Goal: Task Accomplishment & Management: Complete application form

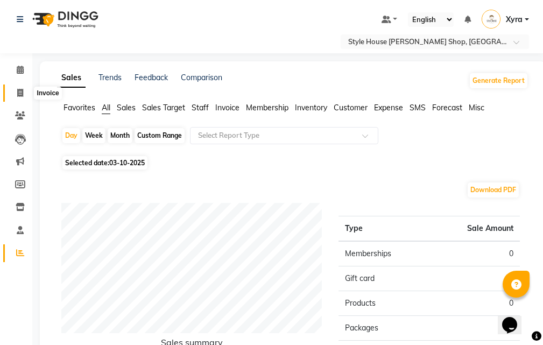
click at [18, 96] on icon at bounding box center [20, 93] width 6 height 8
select select "service"
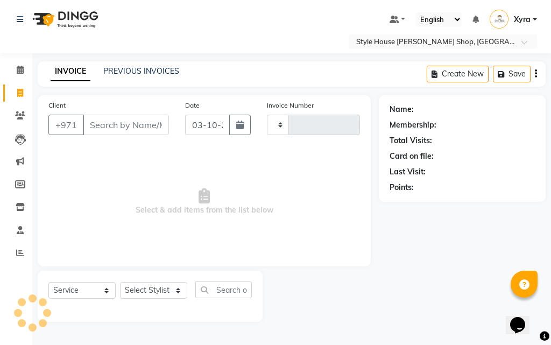
type input "1517"
select select "8421"
click at [133, 125] on input "Client" at bounding box center [126, 125] width 86 height 20
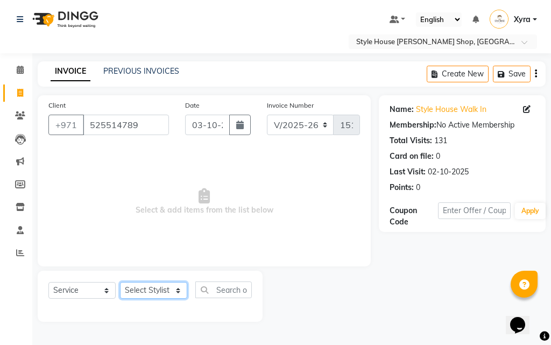
click at [168, 288] on select "Select Stylist [PERSON_NAME] ABDELHANIN [PERSON_NAME] [PERSON_NAME] [DATE] [PER…" at bounding box center [153, 290] width 67 height 17
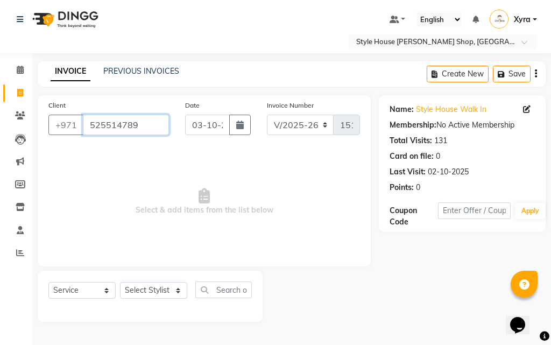
click at [151, 123] on input "525514789" at bounding box center [126, 125] width 86 height 20
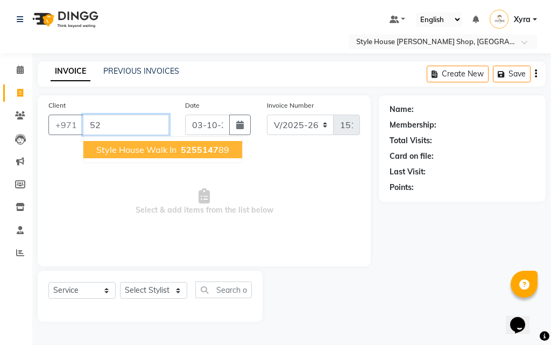
type input "5"
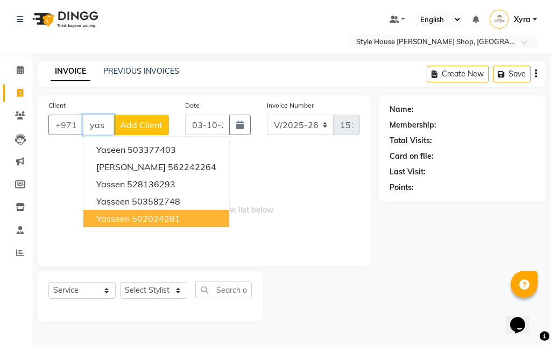
click at [156, 217] on ngb-highlight "502024281" at bounding box center [156, 218] width 48 height 11
type input "502024281"
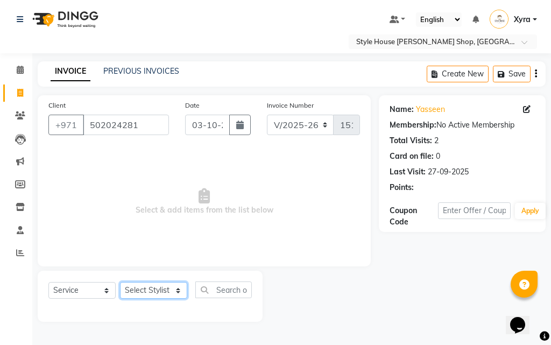
click at [162, 290] on select "Select Stylist [PERSON_NAME] ABDELHANIN [PERSON_NAME] [PERSON_NAME] [DATE] [PER…" at bounding box center [153, 290] width 67 height 17
select select "83267"
click at [120, 282] on select "Select Stylist [PERSON_NAME] ABDELHANIN [PERSON_NAME] [PERSON_NAME] [DATE] [PER…" at bounding box center [153, 290] width 67 height 17
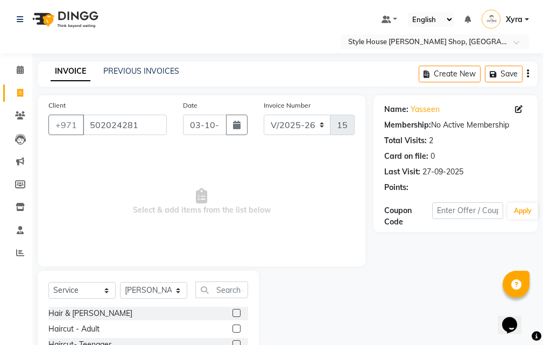
click at [232, 311] on label at bounding box center [236, 313] width 8 height 8
click at [232, 311] on input "checkbox" at bounding box center [235, 313] width 7 height 7
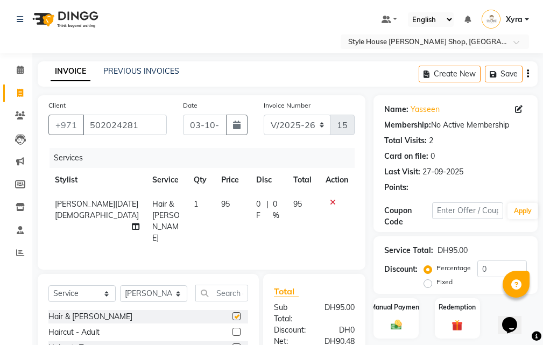
checkbox input "false"
click at [160, 302] on select "Select Stylist [PERSON_NAME] ABDELHANIN [PERSON_NAME] [PERSON_NAME] [DATE] [PER…" at bounding box center [153, 293] width 67 height 17
select select "83270"
click at [120, 293] on select "Select Stylist [PERSON_NAME] ABDELHANIN [PERSON_NAME] [PERSON_NAME] [DATE] [PER…" at bounding box center [153, 293] width 67 height 17
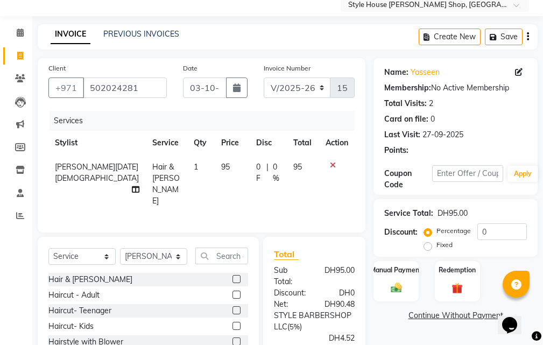
drag, startPoint x: 345, startPoint y: 248, endPoint x: 318, endPoint y: 244, distance: 27.7
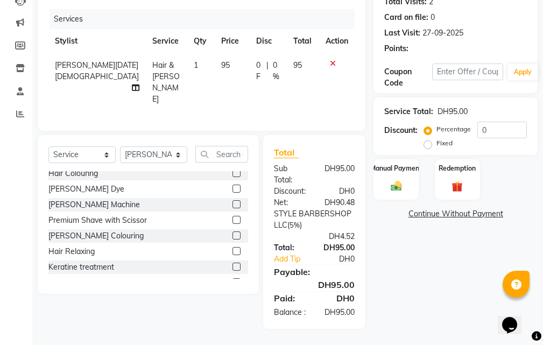
scroll to position [117, 0]
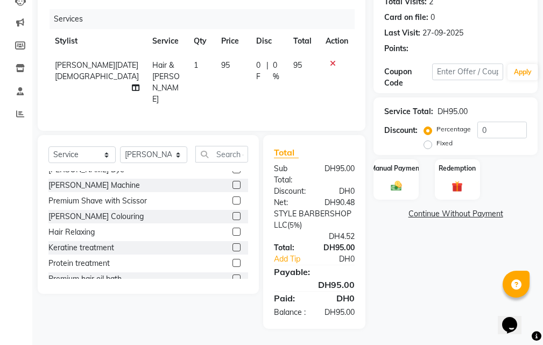
click at [232, 196] on label at bounding box center [236, 200] width 8 height 8
click at [232, 197] on input "checkbox" at bounding box center [235, 200] width 7 height 7
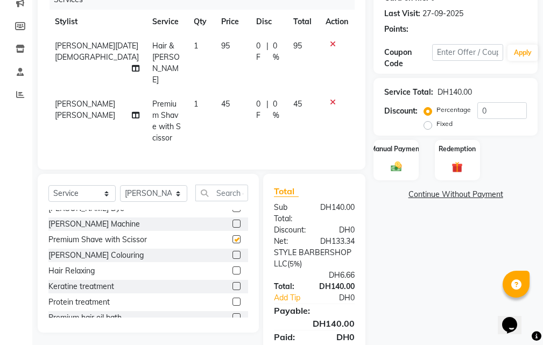
checkbox input "false"
click at [389, 169] on img at bounding box center [396, 166] width 18 height 13
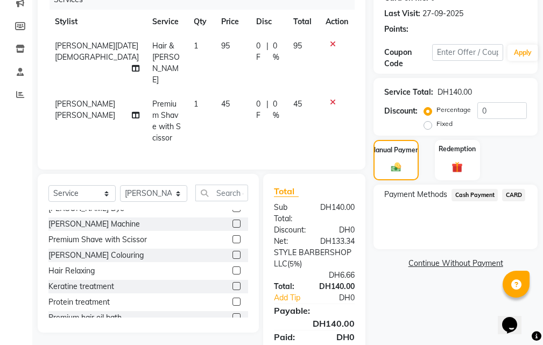
click at [469, 194] on span "Cash Payment" at bounding box center [474, 195] width 46 height 12
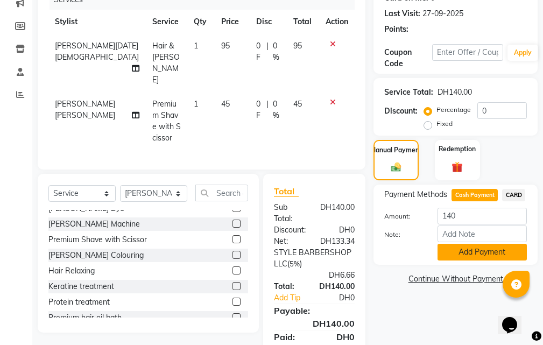
click at [462, 251] on button "Add Payment" at bounding box center [481, 252] width 89 height 17
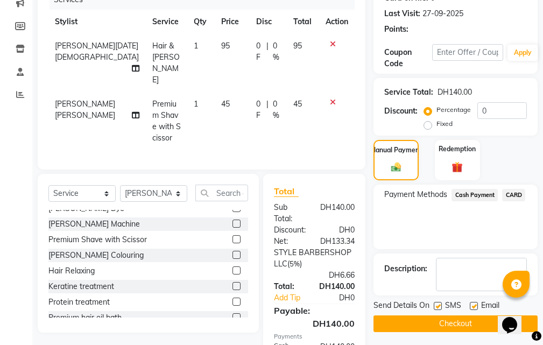
click at [458, 320] on button "Checkout" at bounding box center [455, 323] width 164 height 17
click at [458, 320] on div "Checkout" at bounding box center [455, 323] width 164 height 17
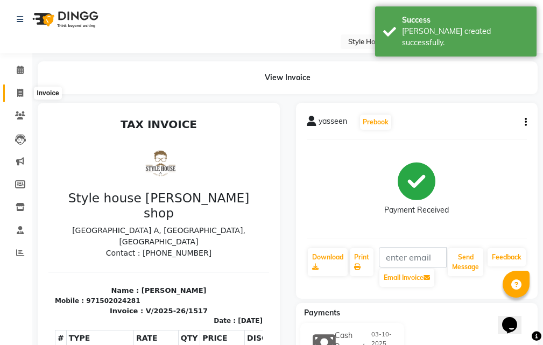
click at [26, 89] on span at bounding box center [20, 93] width 19 height 12
select select "service"
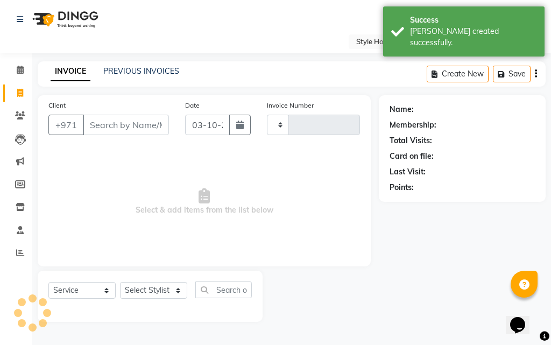
type input "1518"
select select "8421"
click at [119, 130] on input "Client" at bounding box center [126, 125] width 86 height 20
type input "525514789"
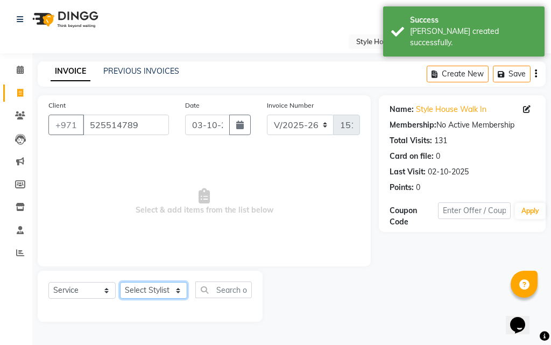
click at [153, 288] on select "Select Stylist [PERSON_NAME] ABDELHANIN [PERSON_NAME] [PERSON_NAME] [DATE] [PER…" at bounding box center [153, 290] width 67 height 17
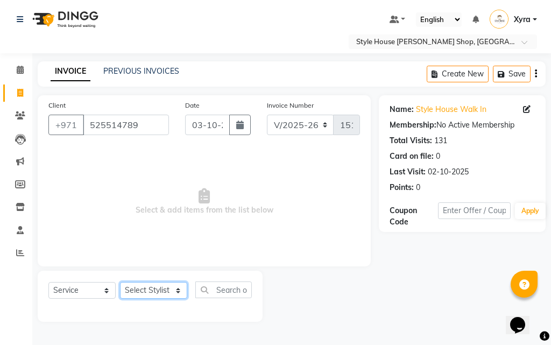
select select "83270"
click at [120, 282] on select "Select Stylist [PERSON_NAME] ABDELHANIN [PERSON_NAME] [PERSON_NAME] [DATE] [PER…" at bounding box center [153, 290] width 67 height 17
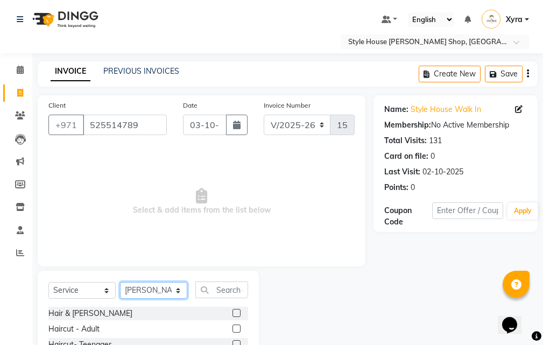
scroll to position [101, 0]
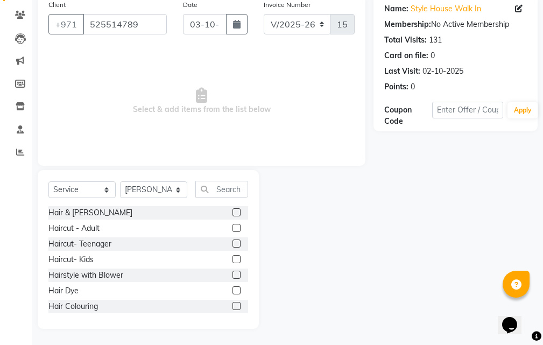
click at [232, 245] on label at bounding box center [236, 243] width 8 height 8
click at [232, 245] on input "checkbox" at bounding box center [235, 243] width 7 height 7
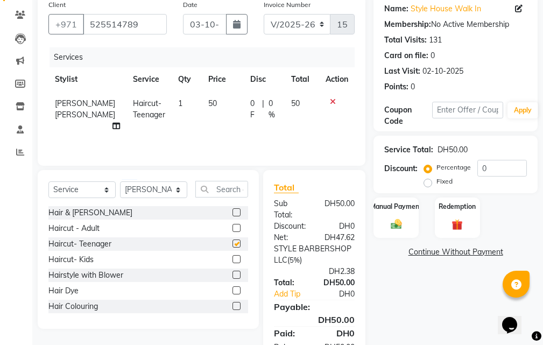
checkbox input "false"
click at [173, 198] on select "Select Stylist [PERSON_NAME] ABDELHANIN [PERSON_NAME] [PERSON_NAME] [DATE] [PER…" at bounding box center [153, 189] width 67 height 17
select select "83271"
click at [120, 193] on select "Select Stylist [PERSON_NAME] ABDELHANIN [PERSON_NAME] [PERSON_NAME] [DATE] [PER…" at bounding box center [153, 189] width 67 height 17
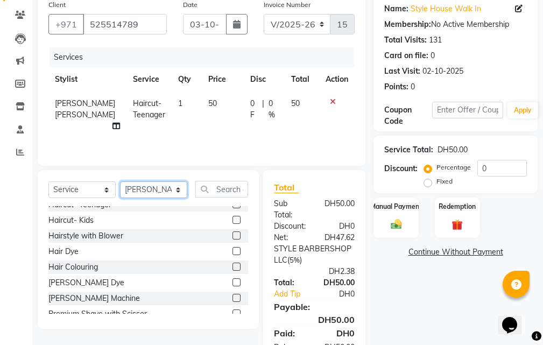
scroll to position [82, 0]
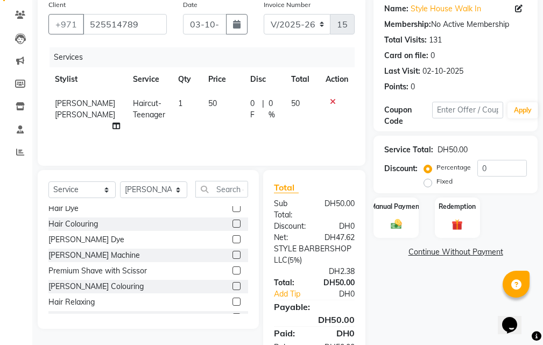
click at [232, 274] on label at bounding box center [236, 270] width 8 height 8
click at [232, 274] on input "checkbox" at bounding box center [235, 270] width 7 height 7
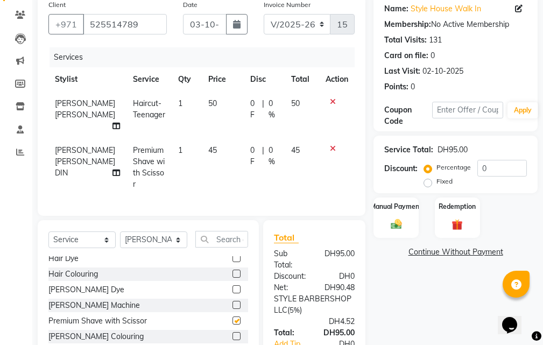
checkbox input "false"
click at [172, 248] on select "Select Stylist [PERSON_NAME] ABDELHANIN [PERSON_NAME] [PERSON_NAME] [DATE] [PER…" at bounding box center [153, 239] width 67 height 17
click at [254, 277] on div "Select Service Product Membership Package Voucher Prepaid Gift Card Select Styl…" at bounding box center [148, 299] width 221 height 159
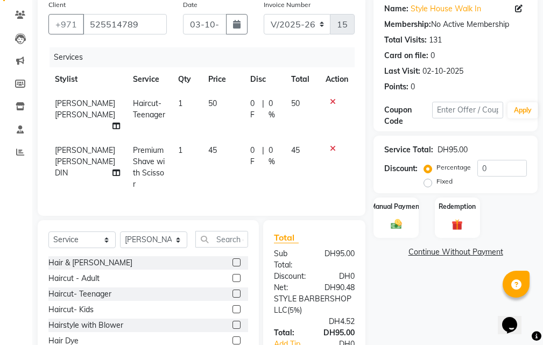
click at [232, 266] on label at bounding box center [236, 262] width 8 height 8
click at [232, 266] on input "checkbox" at bounding box center [235, 262] width 7 height 7
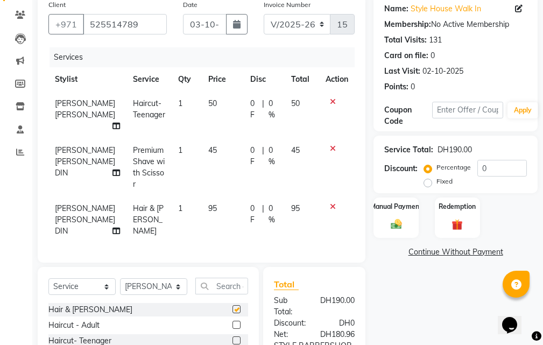
checkbox input "false"
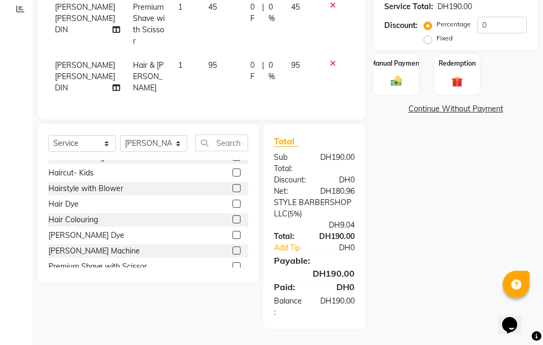
scroll to position [108, 0]
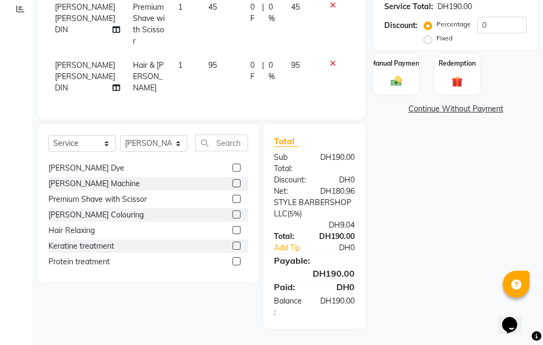
click at [232, 198] on label at bounding box center [236, 199] width 8 height 8
click at [232, 198] on input "checkbox" at bounding box center [235, 199] width 7 height 7
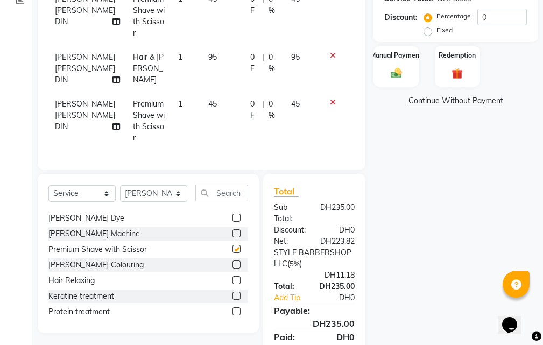
checkbox input "false"
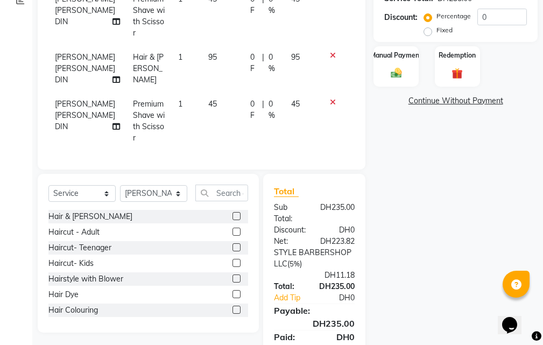
click at [232, 213] on label at bounding box center [236, 216] width 8 height 8
click at [232, 213] on input "checkbox" at bounding box center [235, 216] width 7 height 7
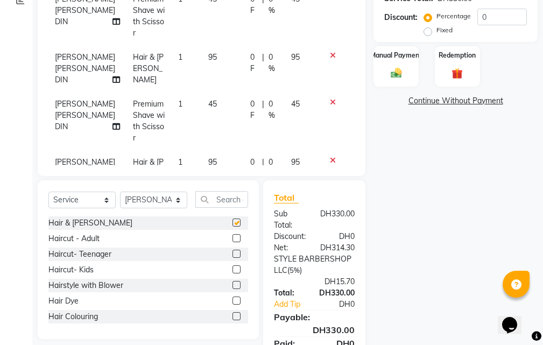
checkbox input "false"
click at [169, 202] on select "Select Stylist [PERSON_NAME] ABDELHANIN [PERSON_NAME] [PERSON_NAME] [DATE] [PER…" at bounding box center [153, 199] width 67 height 17
select select "83267"
click at [120, 191] on select "Select Stylist [PERSON_NAME] ABDELHANIN [PERSON_NAME] [PERSON_NAME] [DATE] [PER…" at bounding box center [153, 199] width 67 height 17
click at [232, 236] on label at bounding box center [236, 238] width 8 height 8
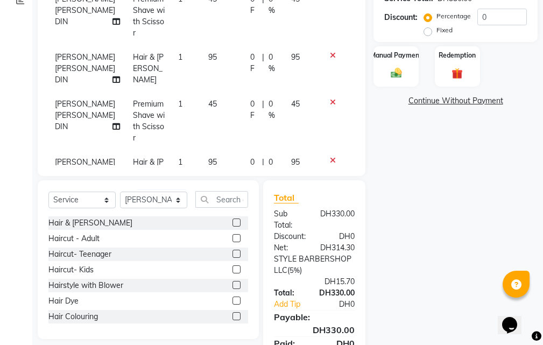
click at [232, 236] on input "checkbox" at bounding box center [235, 238] width 7 height 7
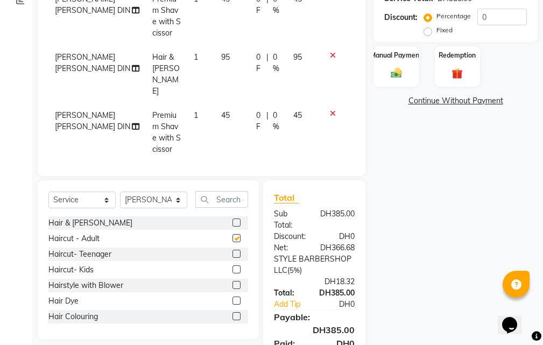
checkbox input "false"
click at [174, 201] on select "Select Stylist [PERSON_NAME] ABDELHANIN [PERSON_NAME] [PERSON_NAME] [DATE] [PER…" at bounding box center [153, 199] width 67 height 17
select select "83269"
click at [120, 191] on select "Select Stylist [PERSON_NAME] ABDELHANIN [PERSON_NAME] [PERSON_NAME] [DATE] [PER…" at bounding box center [153, 199] width 67 height 17
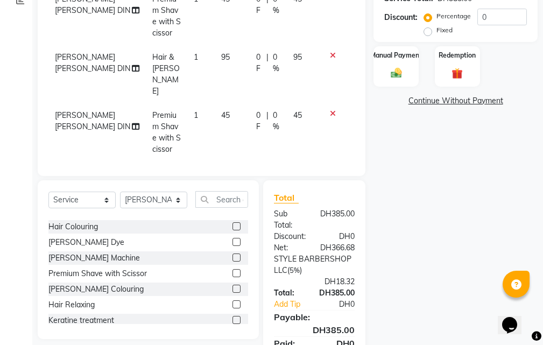
click at [232, 270] on label at bounding box center [236, 273] width 8 height 8
click at [232, 270] on input "checkbox" at bounding box center [235, 273] width 7 height 7
checkbox input "false"
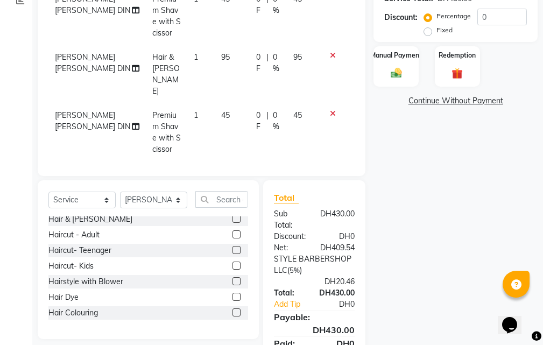
scroll to position [0, 0]
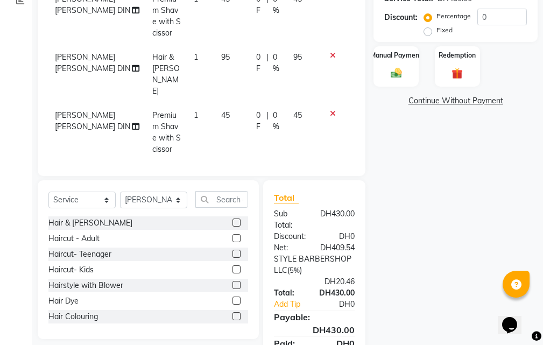
click at [232, 268] on label at bounding box center [236, 269] width 8 height 8
click at [232, 268] on input "checkbox" at bounding box center [235, 269] width 7 height 7
checkbox input "false"
click at [163, 195] on select "Select Stylist [PERSON_NAME] ABDELHANIN [PERSON_NAME] [PERSON_NAME] [DATE] [PER…" at bounding box center [153, 199] width 67 height 17
select select "83270"
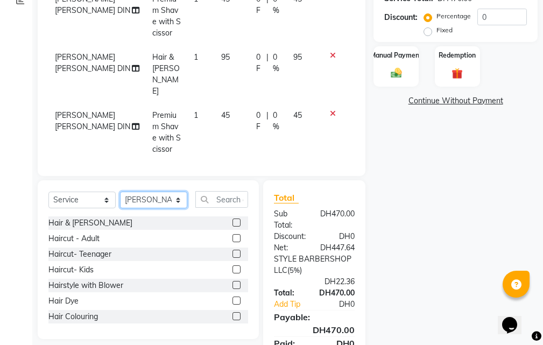
click at [120, 191] on select "Select Stylist [PERSON_NAME] ABDELHANIN [PERSON_NAME] [PERSON_NAME] [DATE] [PER…" at bounding box center [153, 199] width 67 height 17
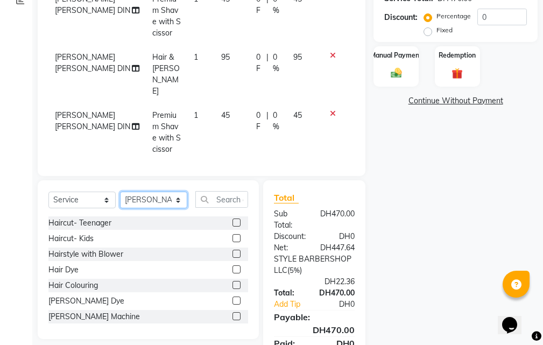
scroll to position [51, 0]
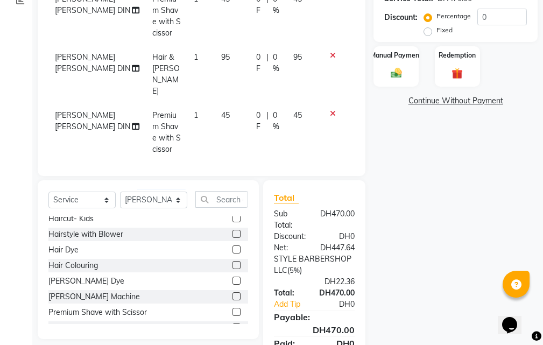
click at [232, 312] on label at bounding box center [236, 312] width 8 height 8
click at [232, 312] on input "checkbox" at bounding box center [235, 312] width 7 height 7
checkbox input "false"
click at [167, 199] on select "Select Stylist [PERSON_NAME] ABDELHANIN [PERSON_NAME] [PERSON_NAME] [DATE] [PER…" at bounding box center [153, 199] width 67 height 17
select select "83271"
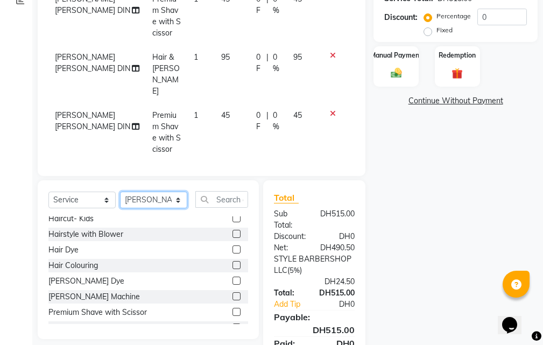
click at [120, 191] on select "Select Stylist [PERSON_NAME] ABDELHANIN [PERSON_NAME] [PERSON_NAME] [DATE] [PER…" at bounding box center [153, 199] width 67 height 17
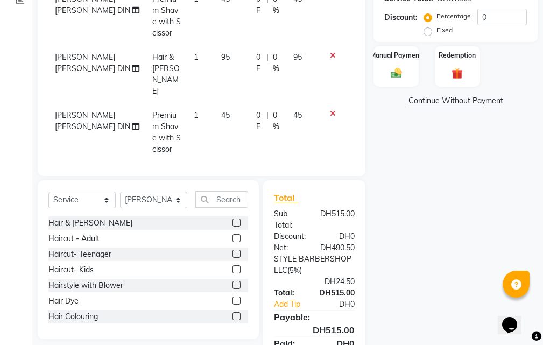
click at [232, 269] on label at bounding box center [236, 269] width 8 height 8
click at [232, 269] on input "checkbox" at bounding box center [235, 269] width 7 height 7
click at [232, 269] on label at bounding box center [236, 269] width 8 height 8
click at [232, 269] on input "checkbox" at bounding box center [235, 269] width 7 height 7
checkbox input "false"
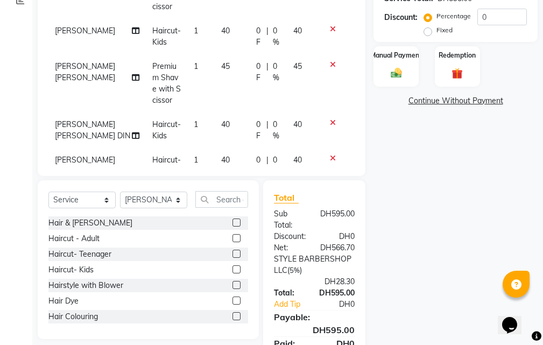
scroll to position [307, 0]
click at [394, 75] on img at bounding box center [396, 73] width 18 height 13
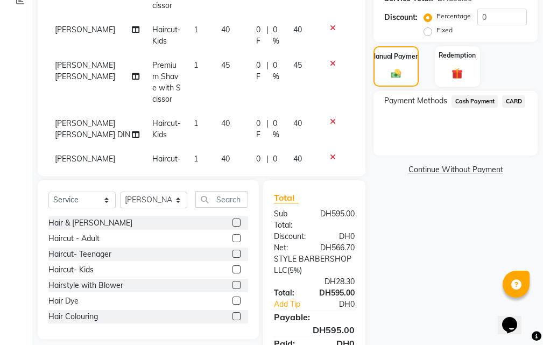
click at [509, 92] on div "Payment Methods Cash Payment CARD" at bounding box center [455, 123] width 164 height 65
click at [518, 99] on span "CARD" at bounding box center [513, 101] width 23 height 12
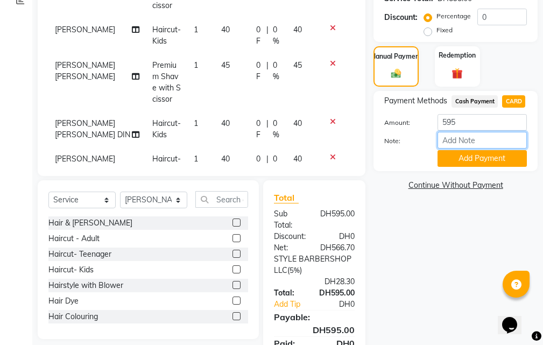
click at [480, 147] on input "Note:" at bounding box center [481, 140] width 89 height 17
click at [478, 157] on button "Add Payment" at bounding box center [481, 158] width 89 height 17
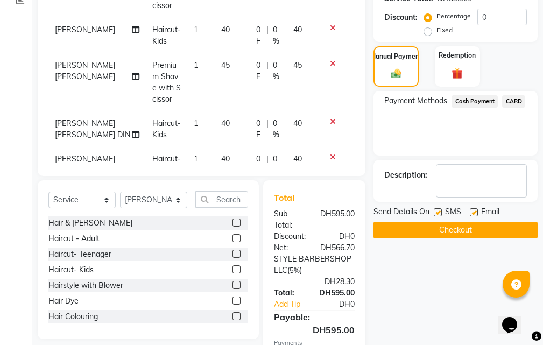
click at [448, 226] on button "Checkout" at bounding box center [455, 230] width 164 height 17
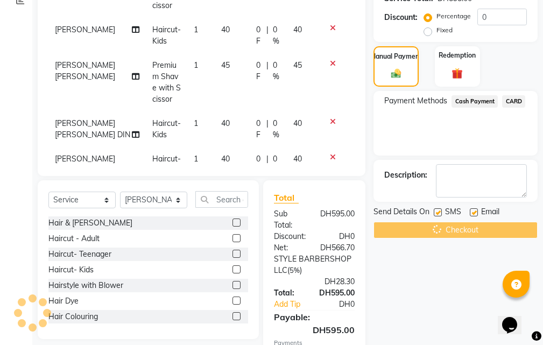
click at [448, 226] on div "Checkout" at bounding box center [455, 230] width 164 height 17
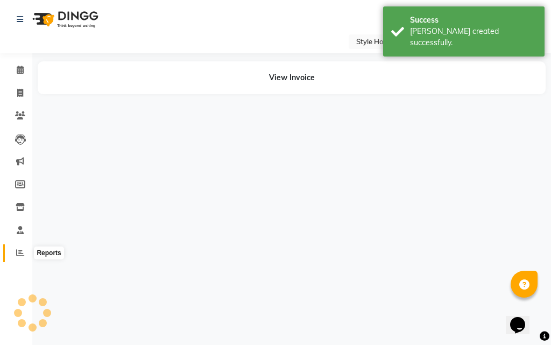
click at [13, 256] on span at bounding box center [20, 253] width 19 height 12
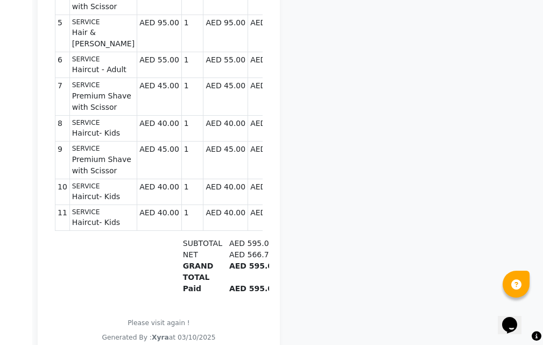
scroll to position [538, 0]
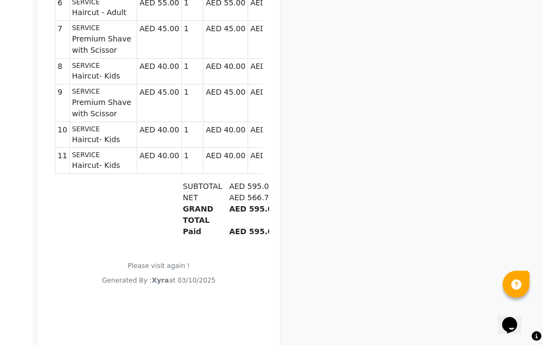
select select "service"
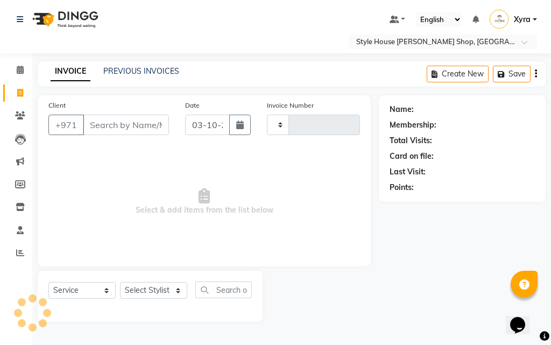
type input "1519"
select select "8421"
click at [28, 253] on span at bounding box center [20, 253] width 19 height 12
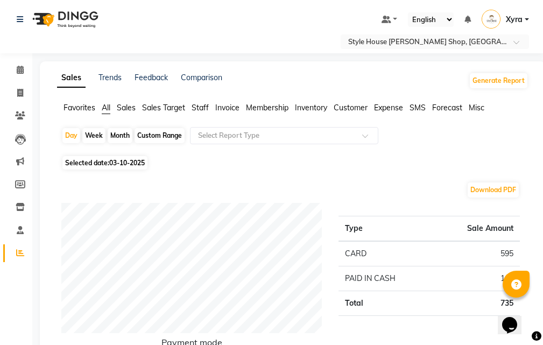
click at [123, 163] on span "03-10-2025" at bounding box center [126, 163] width 35 height 8
select select "10"
select select "2025"
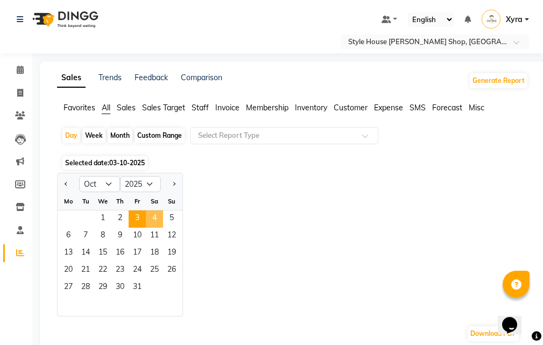
click at [148, 214] on span "4" at bounding box center [154, 218] width 17 height 17
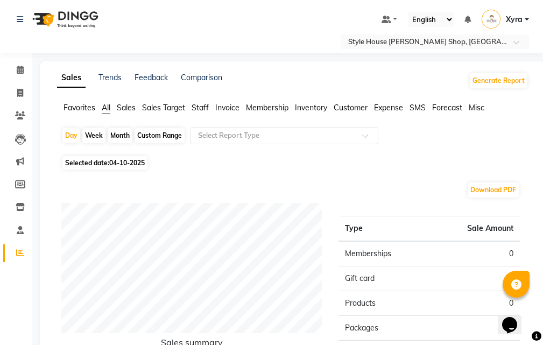
click at [138, 163] on span "04-10-2025" at bounding box center [126, 163] width 35 height 8
select select "10"
select select "2025"
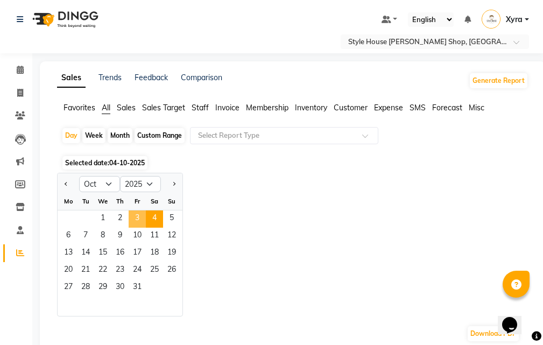
click at [143, 218] on span "3" at bounding box center [137, 218] width 17 height 17
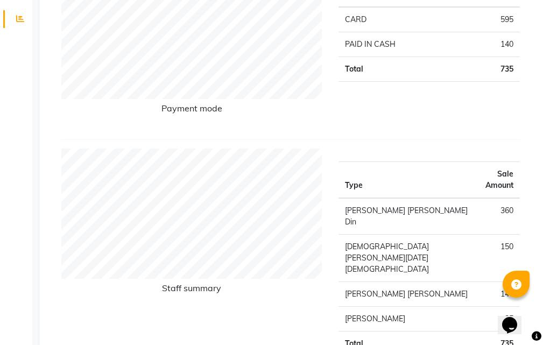
scroll to position [430, 0]
